Goal: Navigation & Orientation: Find specific page/section

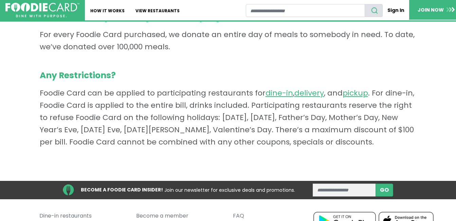
scroll to position [469, 0]
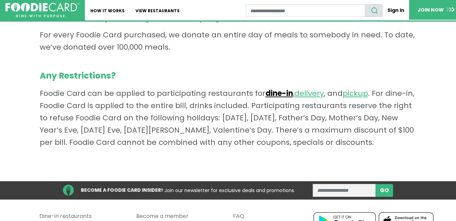
click at [273, 95] on link "dine-in" at bounding box center [278, 93] width 27 height 11
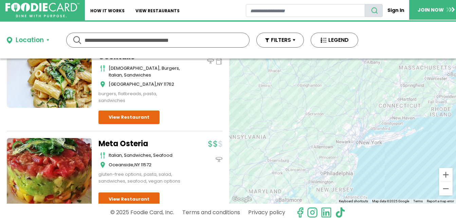
scroll to position [1553, 0]
click at [445, 171] on button "Zoom in" at bounding box center [446, 175] width 14 height 14
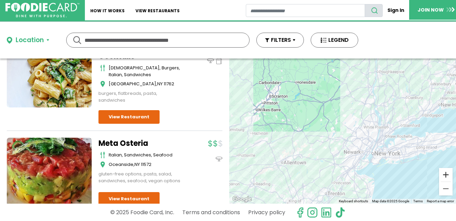
click at [445, 171] on button "Zoom in" at bounding box center [446, 175] width 14 height 14
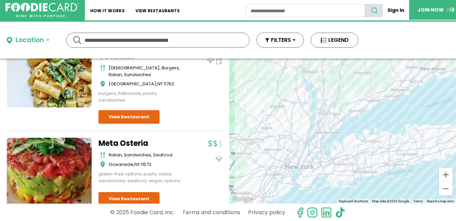
drag, startPoint x: 417, startPoint y: 157, endPoint x: 314, endPoint y: 147, distance: 104.0
click at [445, 171] on button "Zoom in" at bounding box center [446, 175] width 14 height 14
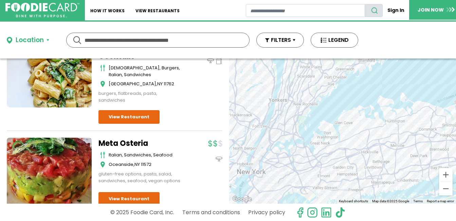
drag, startPoint x: 369, startPoint y: 156, endPoint x: 363, endPoint y: 129, distance: 27.7
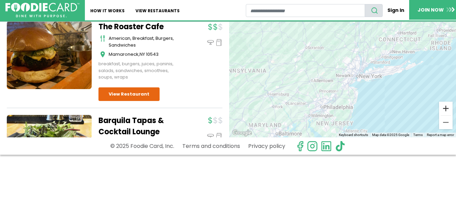
scroll to position [8519, 0]
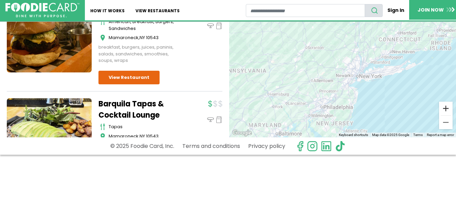
click at [445, 108] on button "Zoom in" at bounding box center [446, 109] width 14 height 14
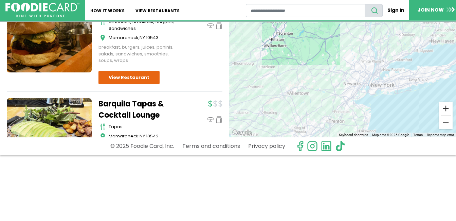
click at [445, 108] on button "Zoom in" at bounding box center [446, 109] width 14 height 14
drag, startPoint x: 445, startPoint y: 108, endPoint x: 425, endPoint y: 101, distance: 20.7
click at [445, 108] on button "Zoom in" at bounding box center [446, 109] width 14 height 14
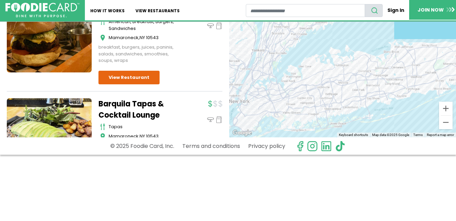
drag, startPoint x: 425, startPoint y: 101, endPoint x: 236, endPoint y: 74, distance: 191.7
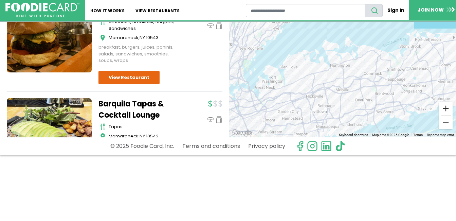
click at [445, 108] on button "Zoom in" at bounding box center [446, 109] width 14 height 14
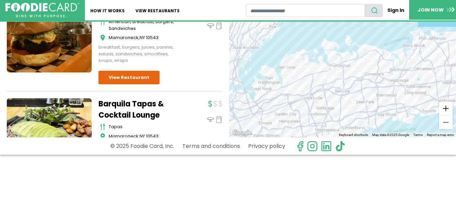
click at [445, 108] on button "Zoom in" at bounding box center [446, 109] width 14 height 14
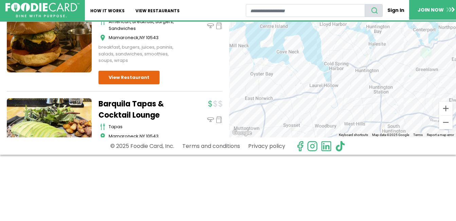
drag, startPoint x: 296, startPoint y: 97, endPoint x: 333, endPoint y: 101, distance: 36.6
click at [333, 101] on div at bounding box center [342, 64] width 227 height 145
click at [338, 76] on div at bounding box center [342, 64] width 227 height 145
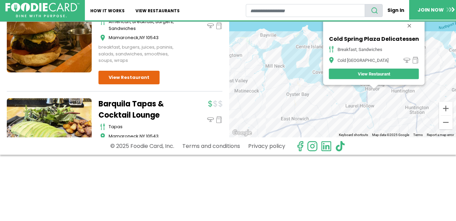
drag, startPoint x: 286, startPoint y: 107, endPoint x: 312, endPoint y: 112, distance: 26.8
click at [312, 112] on div "Cold Spring Plaza Delicatessen breakfast, sandwiches [GEOGRAPHIC_DATA] View Res…" at bounding box center [342, 64] width 227 height 145
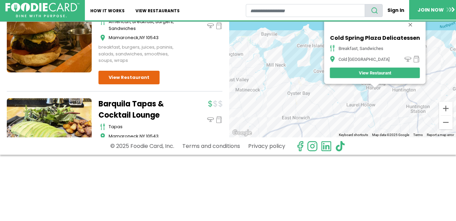
click at [305, 92] on div "Cold Spring Plaza Delicatessen breakfast, sandwiches [GEOGRAPHIC_DATA] View Res…" at bounding box center [342, 64] width 227 height 145
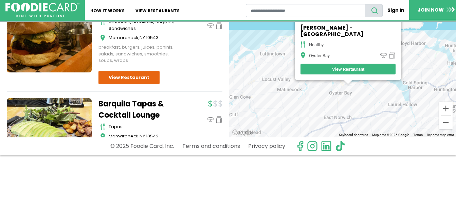
click at [282, 88] on div "[PERSON_NAME] - Oyster Bay healthy [GEOGRAPHIC_DATA] View Restaurant" at bounding box center [342, 64] width 227 height 145
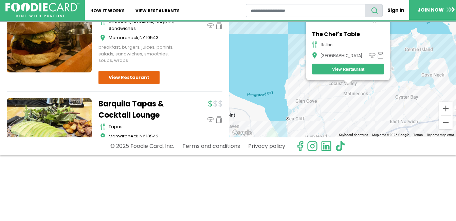
click at [402, 44] on div "The Chef's Table Italian Locust Valley View Restaurant" at bounding box center [342, 64] width 227 height 145
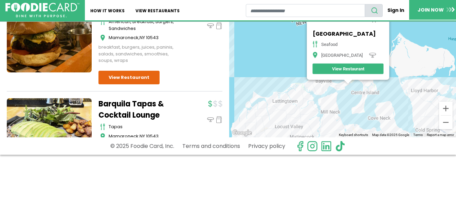
click at [341, 90] on div "[GEOGRAPHIC_DATA] seafood [GEOGRAPHIC_DATA] View Restaurant" at bounding box center [342, 64] width 227 height 145
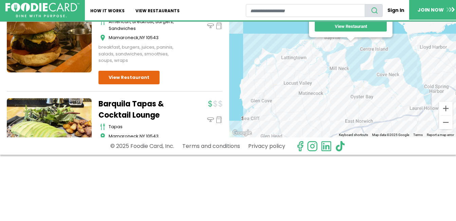
drag, startPoint x: 330, startPoint y: 126, endPoint x: 332, endPoint y: 82, distance: 43.2
click at [332, 82] on div "Charcuterie & Things specialty [GEOGRAPHIC_DATA] View Restaurant" at bounding box center [342, 64] width 227 height 145
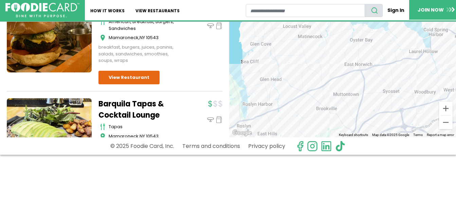
drag, startPoint x: 339, startPoint y: 116, endPoint x: 338, endPoint y: 57, distance: 59.4
click at [338, 57] on div "Charcuterie & Things specialty [GEOGRAPHIC_DATA] View Restaurant" at bounding box center [342, 64] width 227 height 145
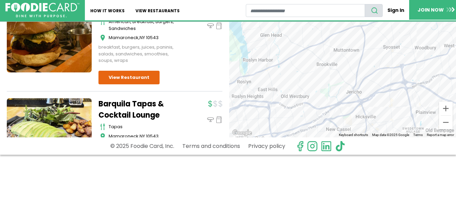
drag, startPoint x: 306, startPoint y: 117, endPoint x: 306, endPoint y: 71, distance: 46.5
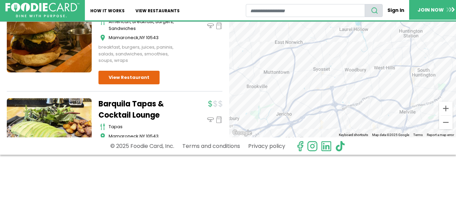
drag, startPoint x: 327, startPoint y: 88, endPoint x: 255, endPoint y: 110, distance: 75.5
click at [255, 110] on div "Charcuterie & Things specialty [GEOGRAPHIC_DATA] View Restaurant" at bounding box center [342, 64] width 227 height 145
